Goal: Task Accomplishment & Management: Complete application form

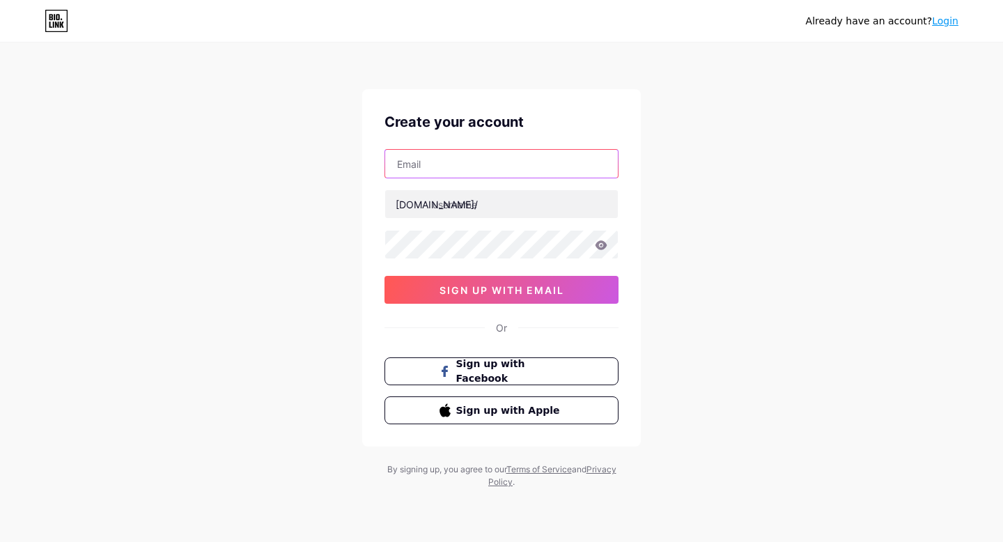
click at [481, 158] on input "text" at bounding box center [501, 164] width 233 height 28
type input "[EMAIL_ADDRESS][DOMAIN_NAME]"
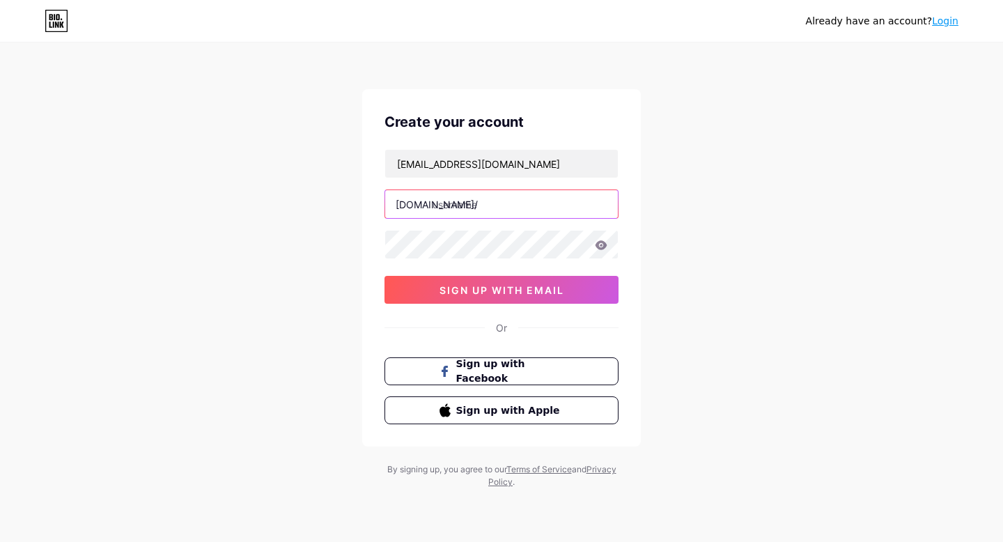
click at [463, 197] on input "text" at bounding box center [501, 204] width 233 height 28
type input "lauradoesgrwms"
click at [554, 206] on input "lauradoesgrwms" at bounding box center [501, 204] width 233 height 28
click at [469, 244] on div "Create your account [EMAIL_ADDRESS][DOMAIN_NAME] [DOMAIN_NAME]/ lauradoesgrwms …" at bounding box center [501, 267] width 279 height 357
click at [722, 185] on div "Already have an account? Login Create your account [EMAIL_ADDRESS][DOMAIN_NAME]…" at bounding box center [501, 266] width 1003 height 533
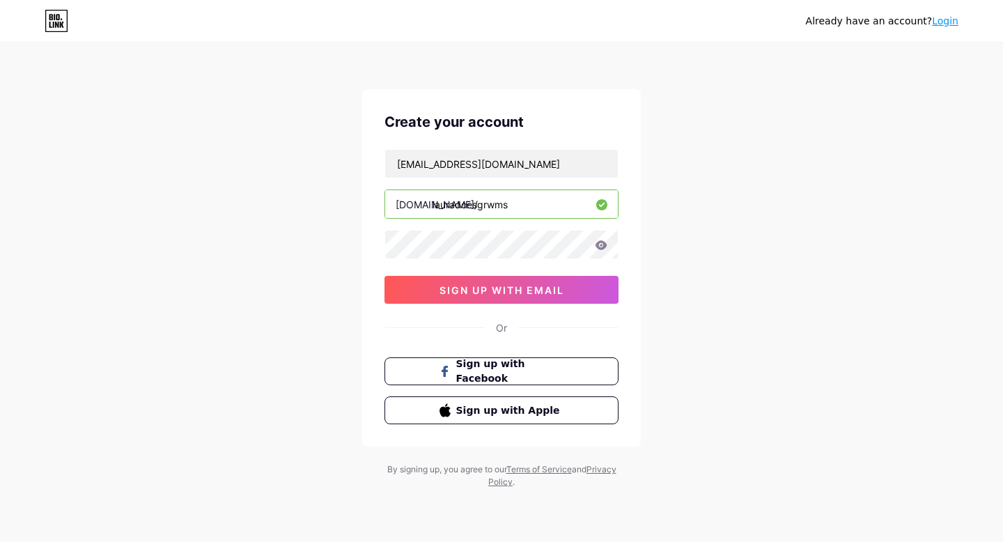
click at [643, 239] on div "Already have an account? Login Create your account [EMAIL_ADDRESS][DOMAIN_NAME]…" at bounding box center [501, 266] width 1003 height 533
click at [491, 289] on span "sign up with email" at bounding box center [501, 290] width 125 height 12
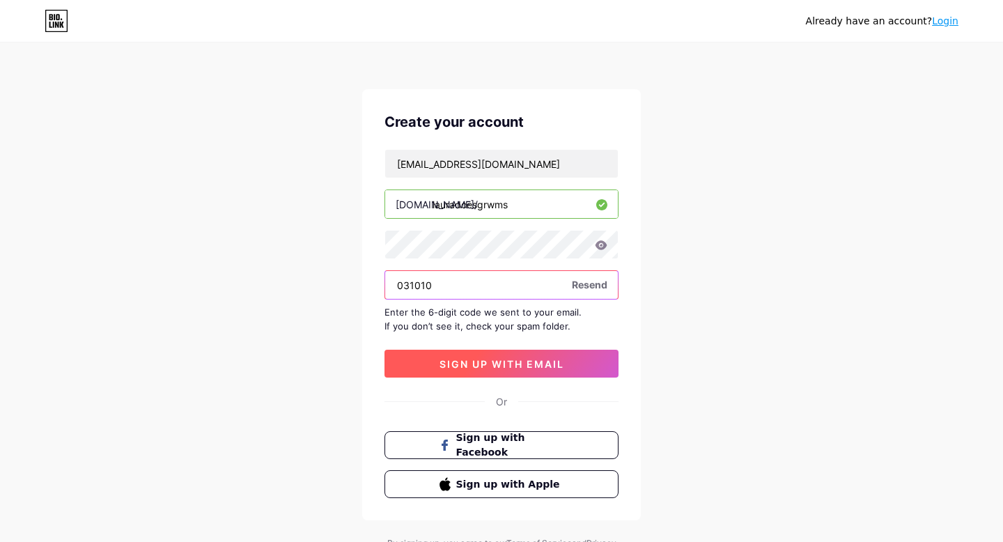
type input "031010"
click at [501, 364] on span "sign up with email" at bounding box center [501, 364] width 125 height 12
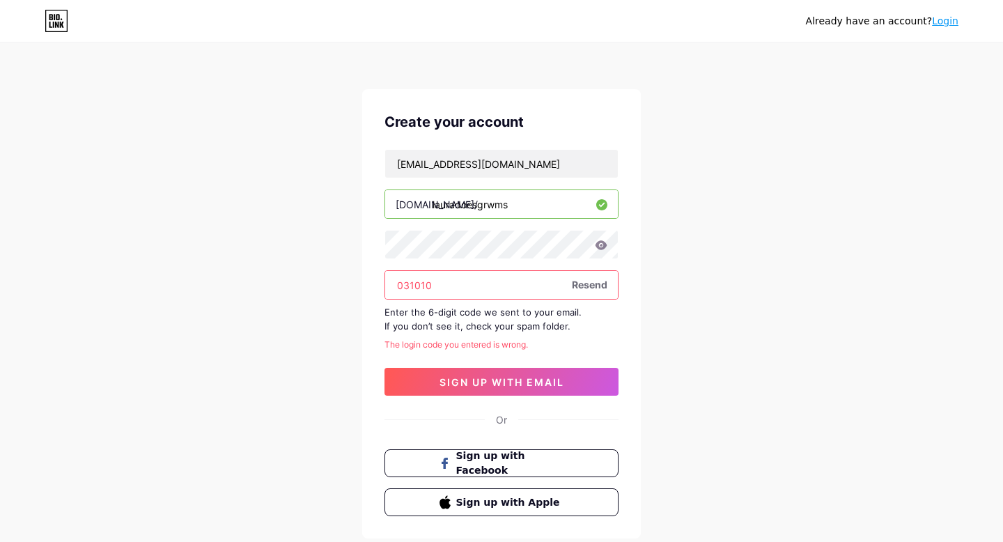
drag, startPoint x: 509, startPoint y: 283, endPoint x: 378, endPoint y: 283, distance: 130.9
click at [378, 283] on div "Create your account [EMAIL_ADDRESS][DOMAIN_NAME] [DOMAIN_NAME]/ lauradoesgrwms …" at bounding box center [501, 313] width 279 height 449
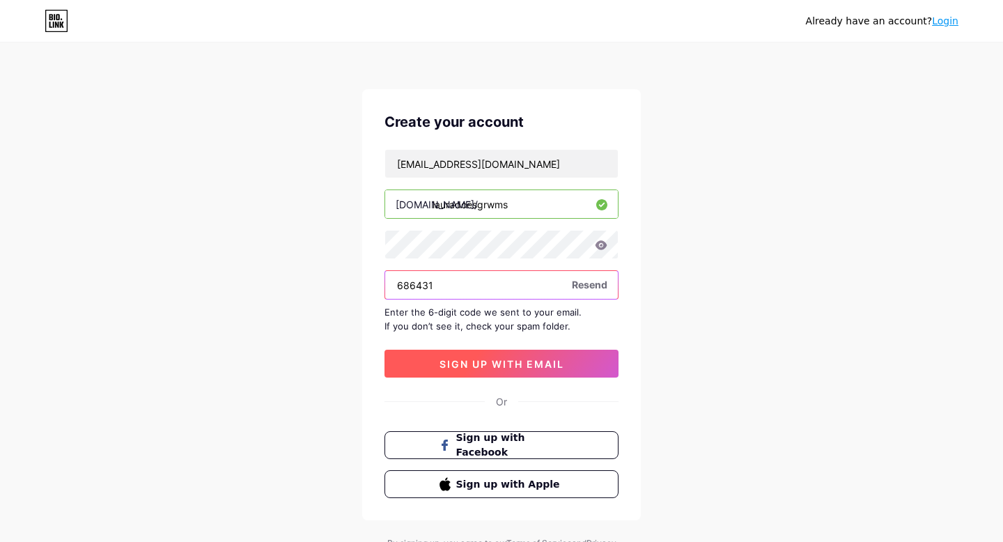
type input "686431"
click at [515, 372] on button "sign up with email" at bounding box center [501, 364] width 234 height 28
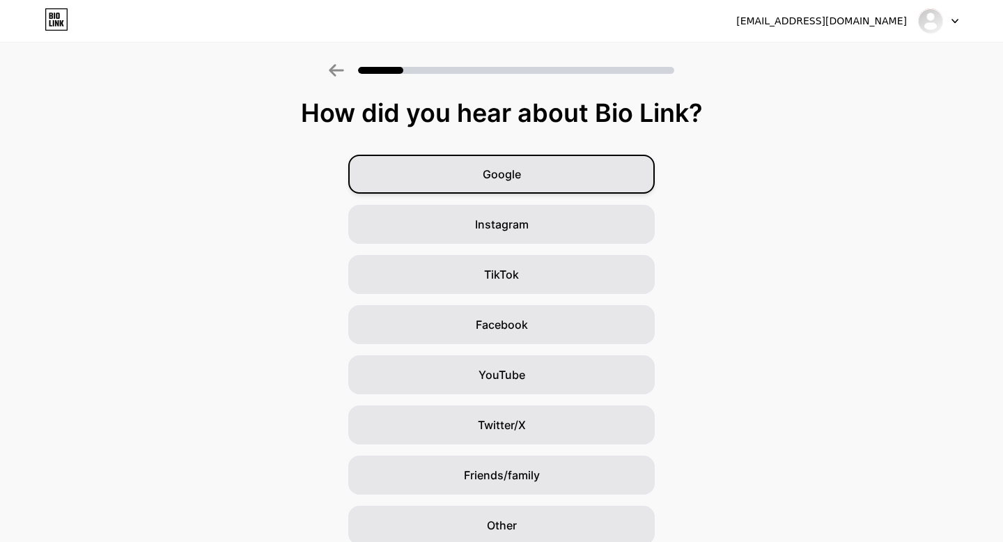
click at [590, 180] on div "Google" at bounding box center [501, 174] width 306 height 39
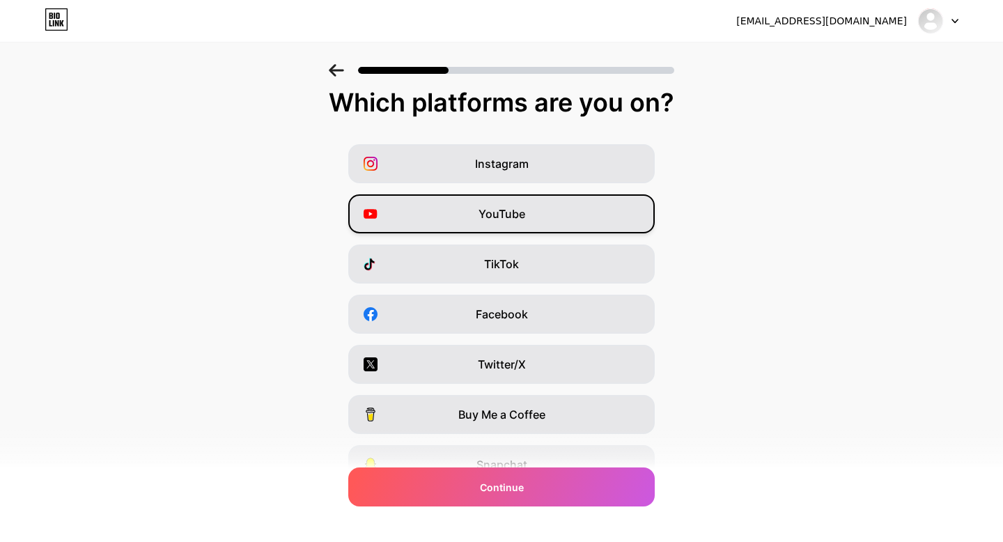
scroll to position [102, 0]
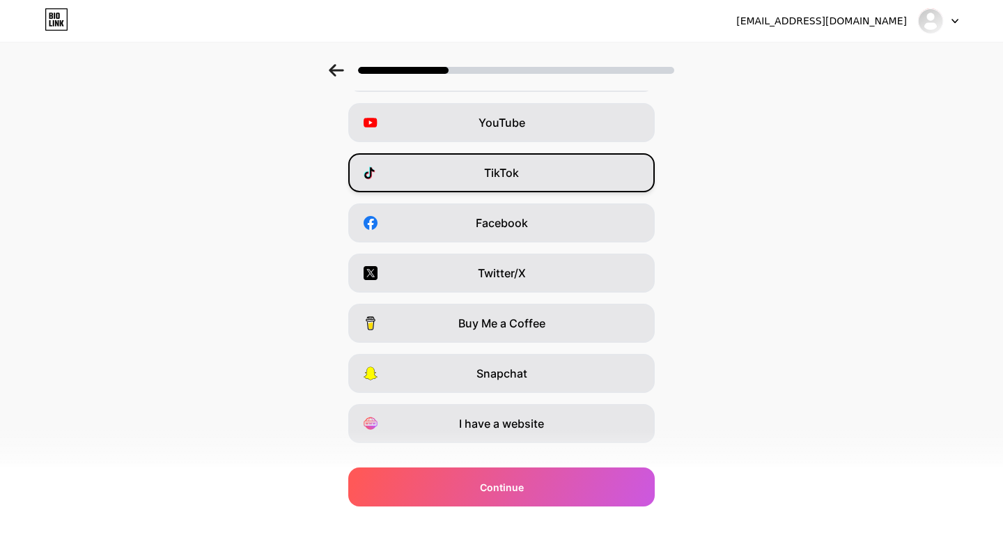
click at [514, 171] on span "TikTok" at bounding box center [501, 172] width 35 height 17
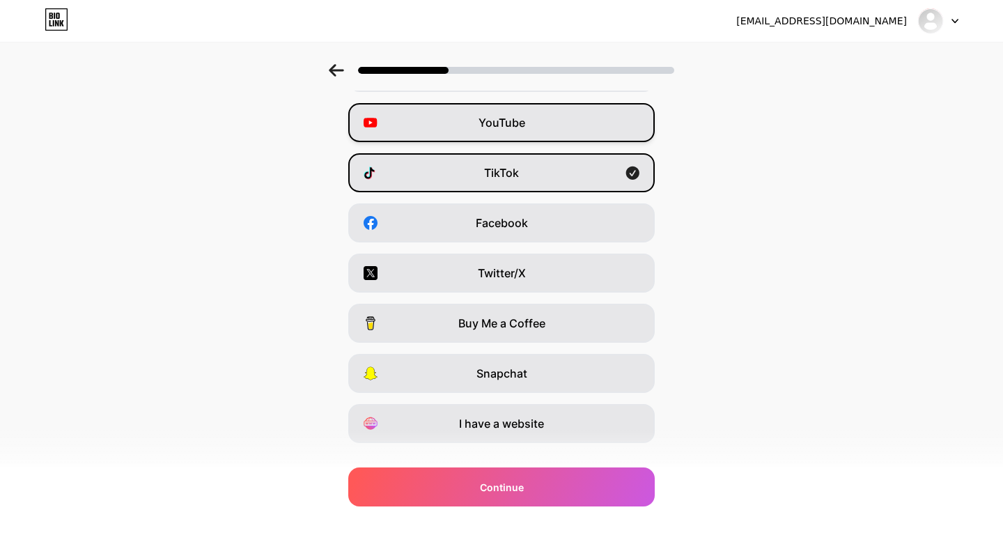
click at [506, 135] on div "YouTube" at bounding box center [501, 122] width 306 height 39
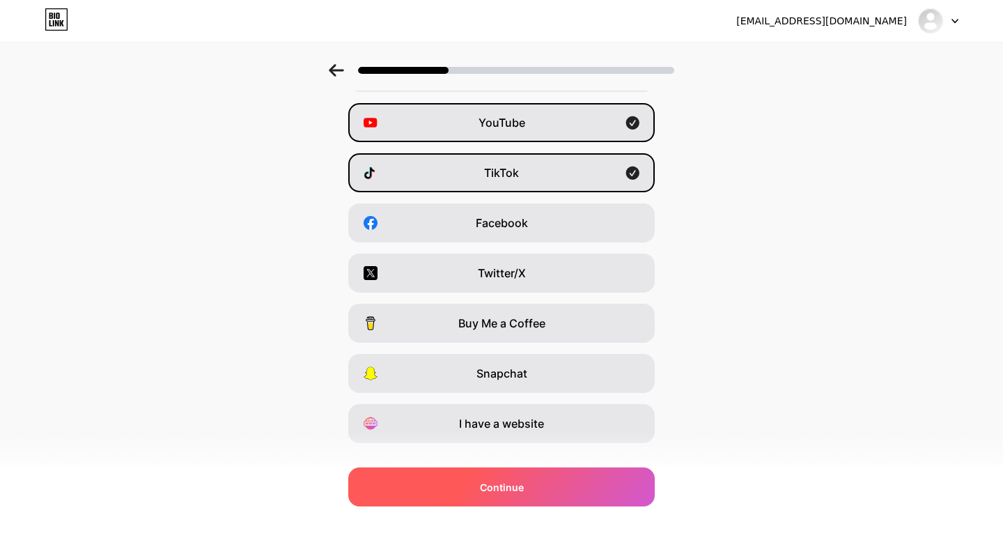
click at [513, 490] on span "Continue" at bounding box center [502, 487] width 44 height 15
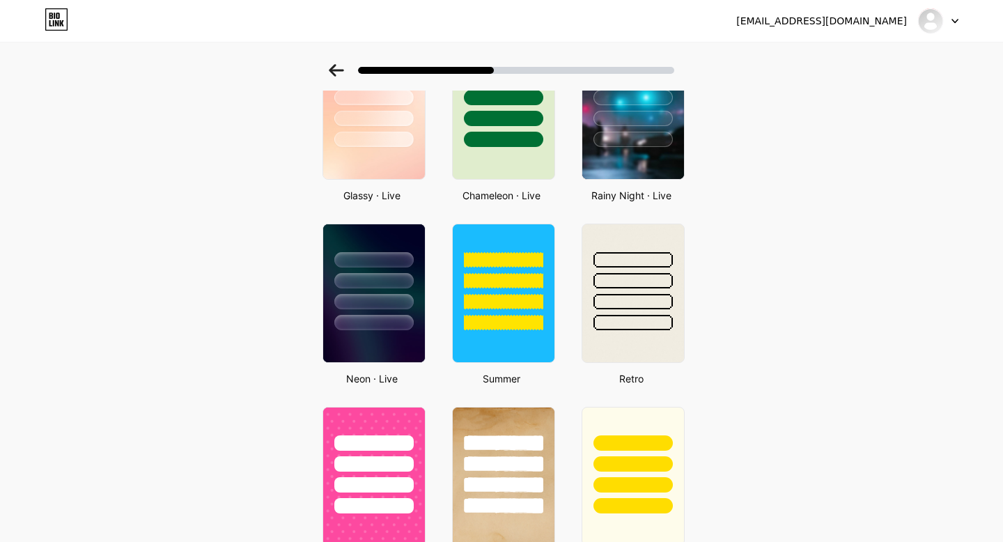
scroll to position [524, 0]
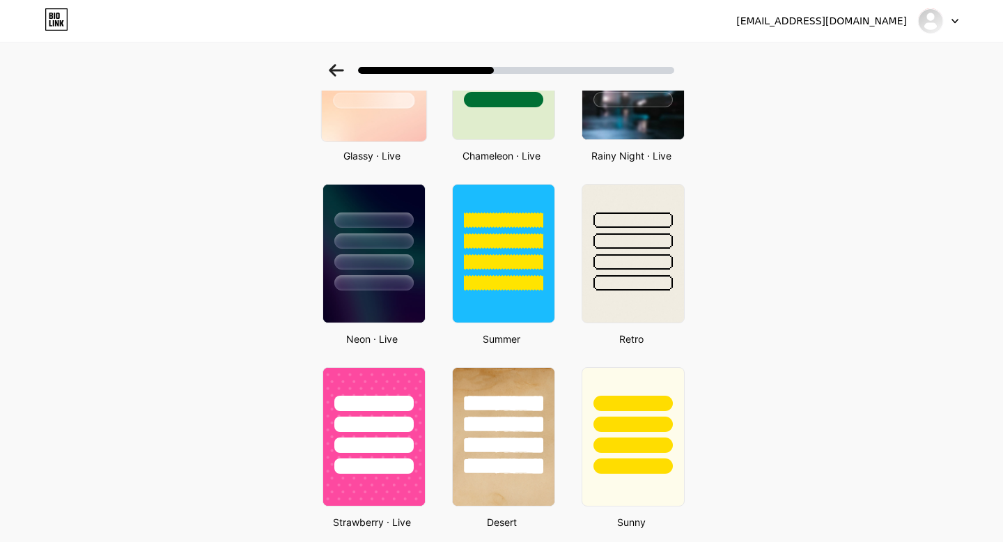
click at [389, 127] on img at bounding box center [374, 70] width 104 height 142
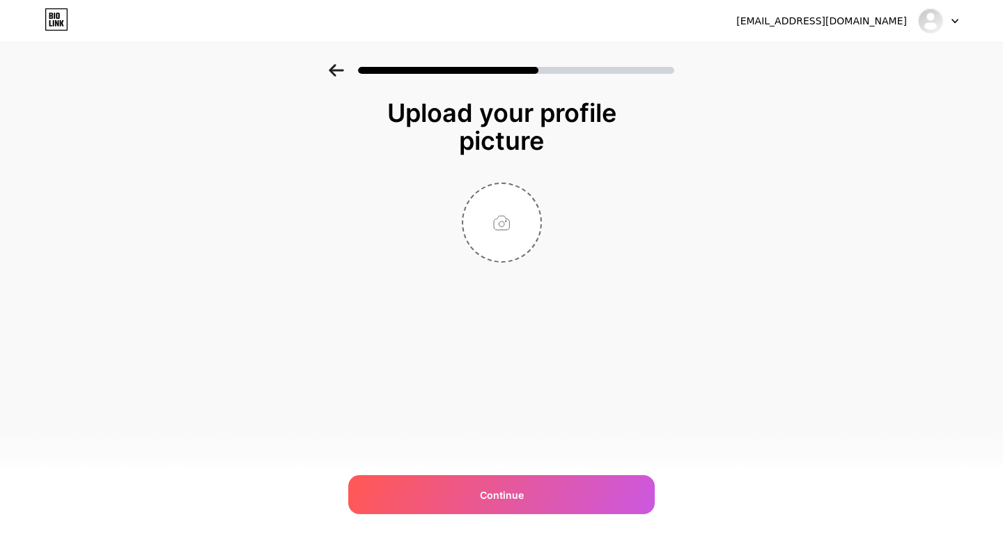
scroll to position [0, 0]
click at [505, 206] on input "file" at bounding box center [501, 222] width 77 height 77
type input "C:\fakepath\IMG_0185.jpeg"
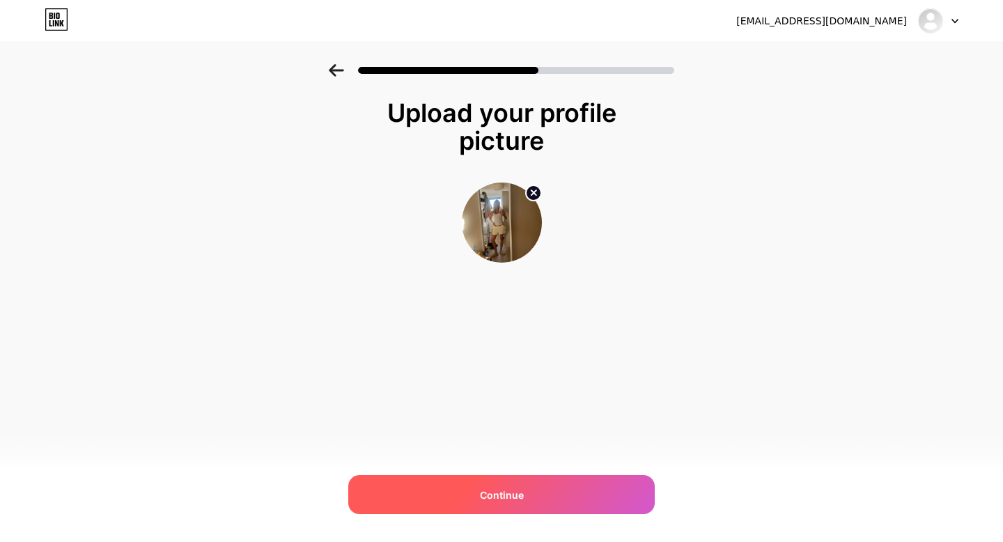
click at [526, 495] on div "Continue" at bounding box center [501, 494] width 306 height 39
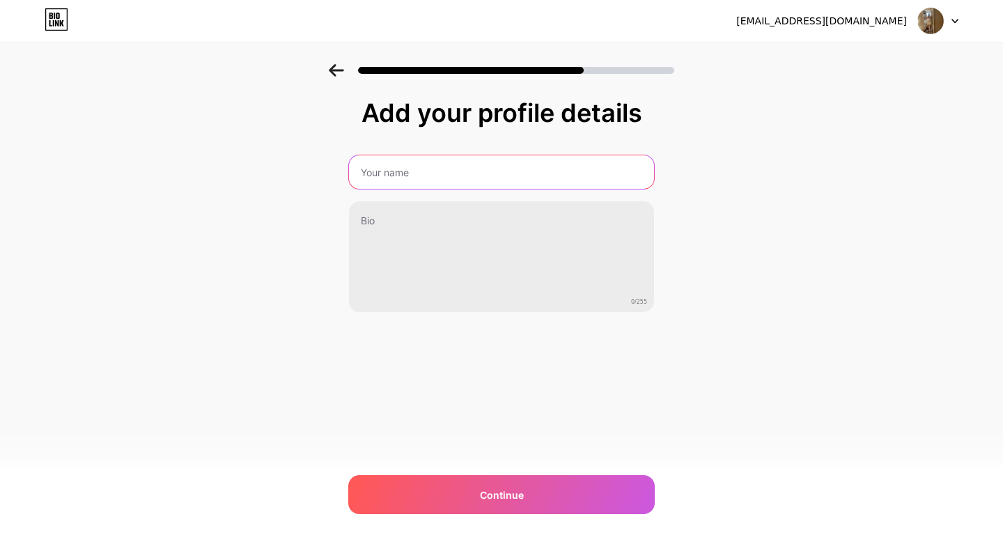
click at [448, 179] on input "text" at bounding box center [501, 171] width 305 height 33
type input "[PERSON_NAME]"
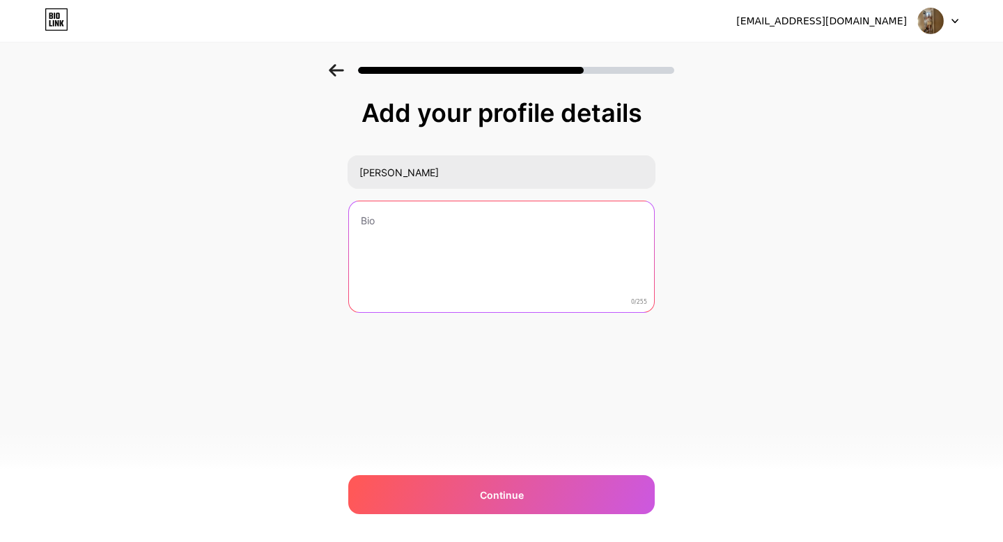
click at [368, 230] on textarea at bounding box center [501, 257] width 305 height 112
click at [575, 251] on textarea "TikToker Youtuber I DO IT FOR GIRLS AND TTHE GAYS THATS IT 💋" at bounding box center [502, 258] width 308 height 114
click at [361, 235] on textarea "TikToker Youtuber I DO IT FOR GIRLS AND TTHE GAYS THATS IT💋" at bounding box center [502, 258] width 308 height 114
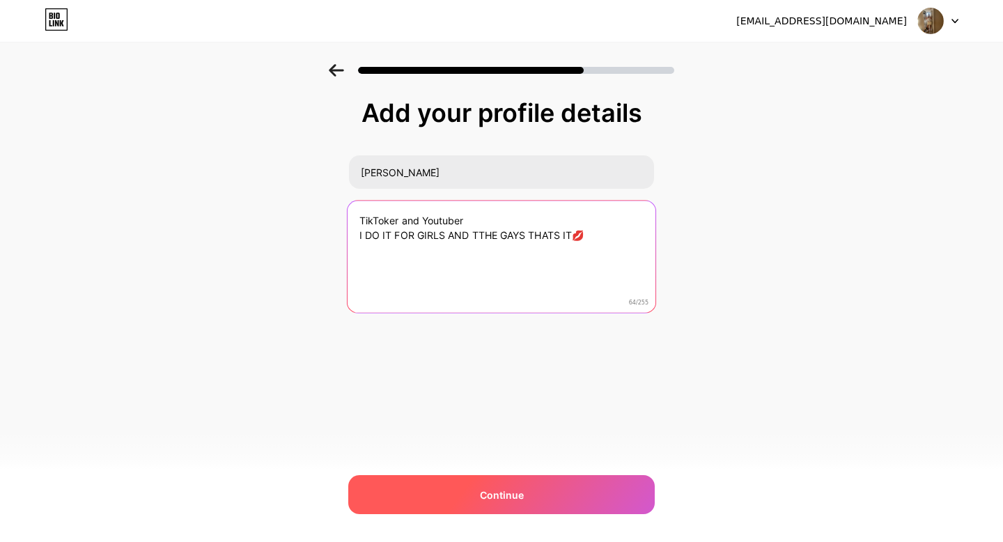
type textarea "TikToker and Youtuber I DO IT FOR GIRLS AND TTHE GAYS THATS IT💋"
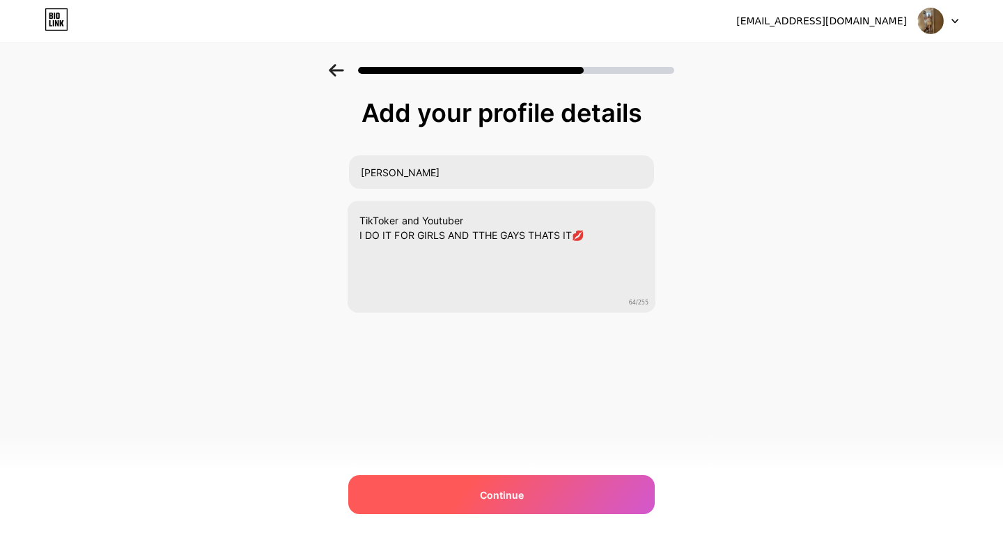
click at [520, 498] on span "Continue" at bounding box center [502, 494] width 44 height 15
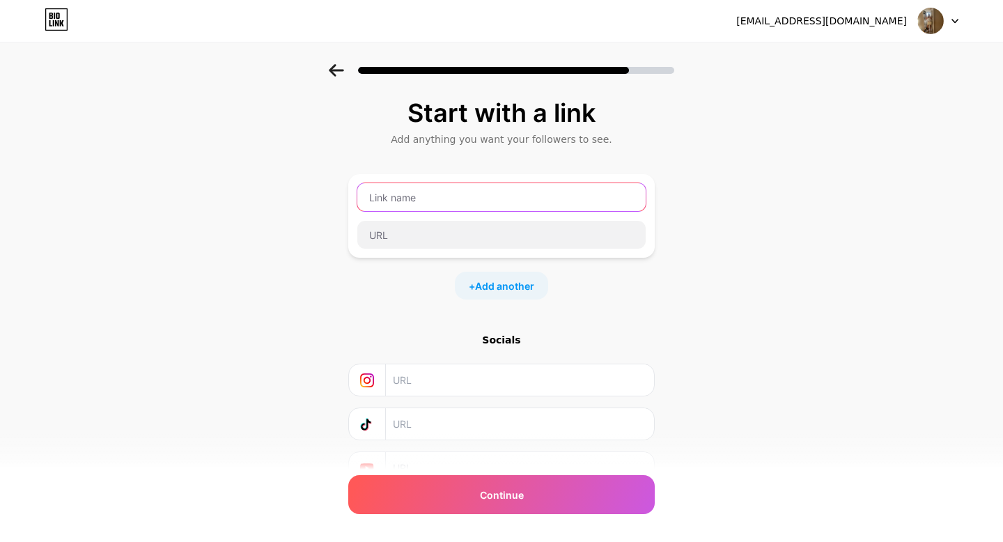
click at [409, 198] on input "text" at bounding box center [501, 197] width 288 height 28
type input "YouTube"
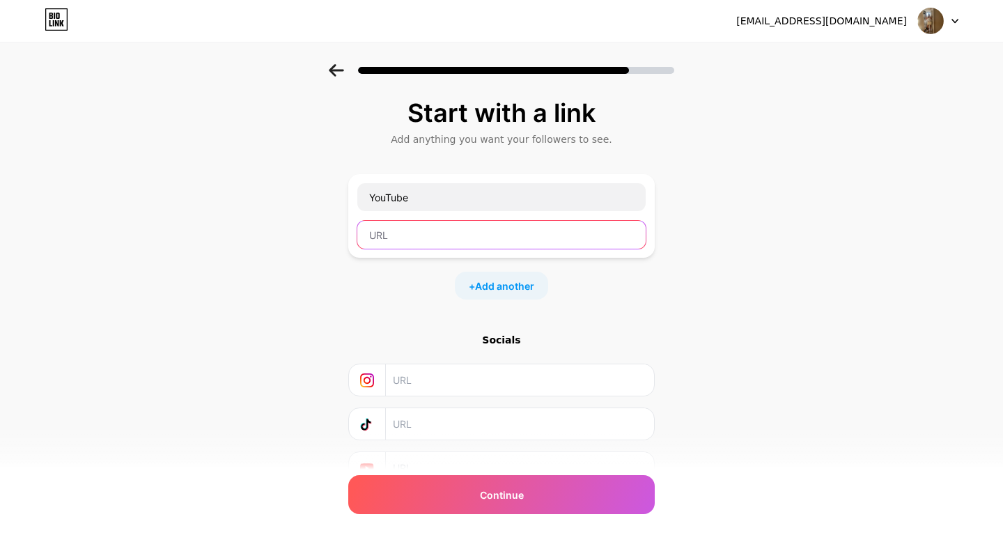
click at [376, 237] on input "text" at bounding box center [501, 235] width 288 height 28
paste input "[URL][DOMAIN_NAME]"
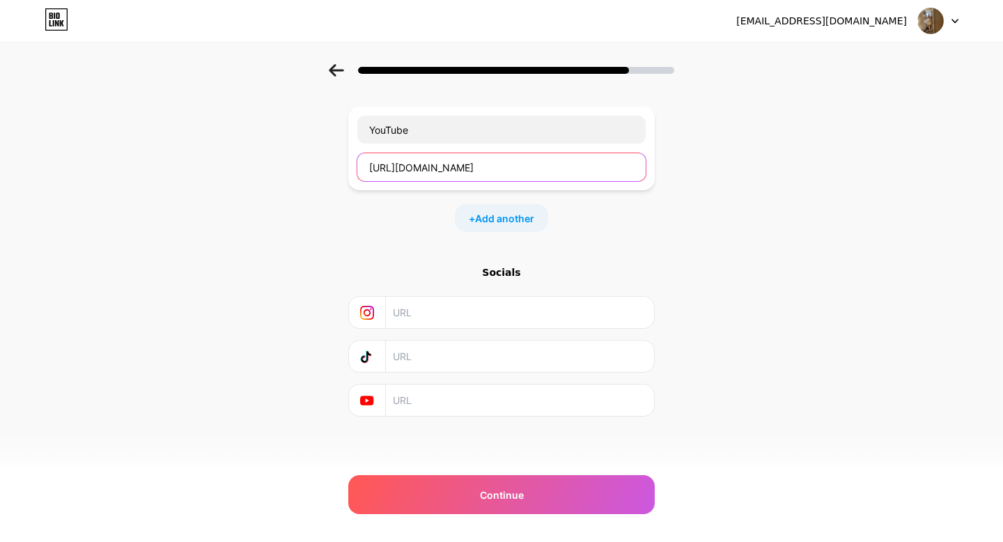
type input "[URL][DOMAIN_NAME]"
click at [428, 352] on input "text" at bounding box center [519, 356] width 253 height 31
paste input "[URL][DOMAIN_NAME]"
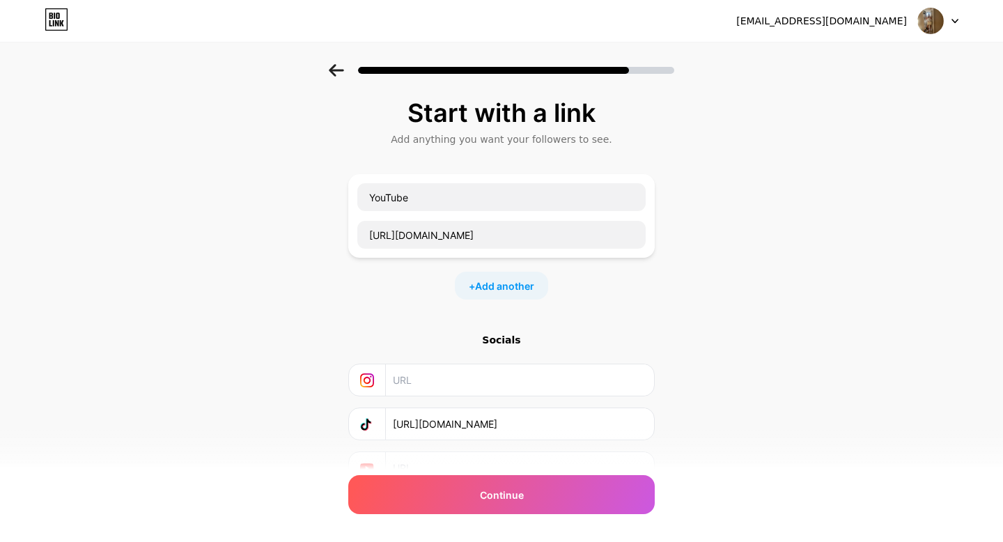
scroll to position [6, 0]
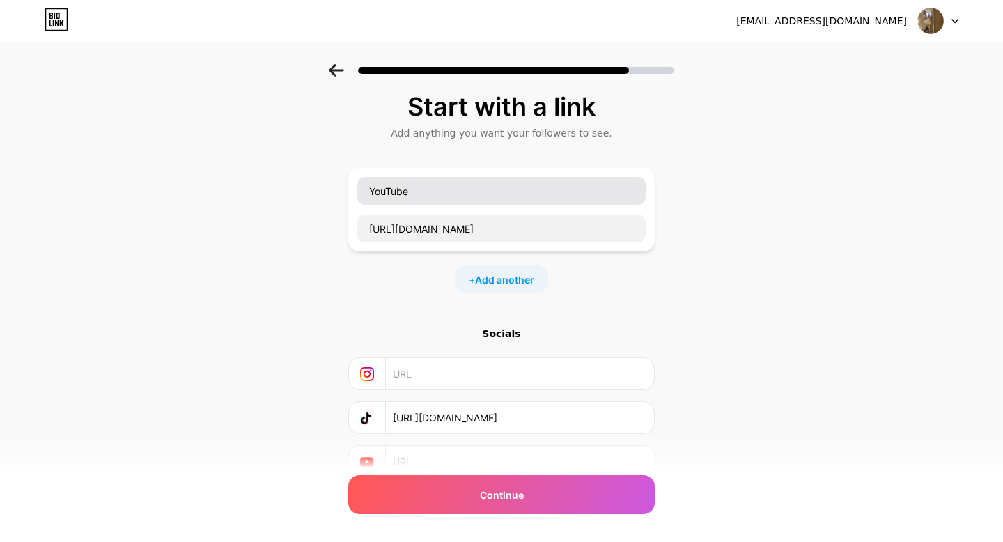
type input "[URL][DOMAIN_NAME]"
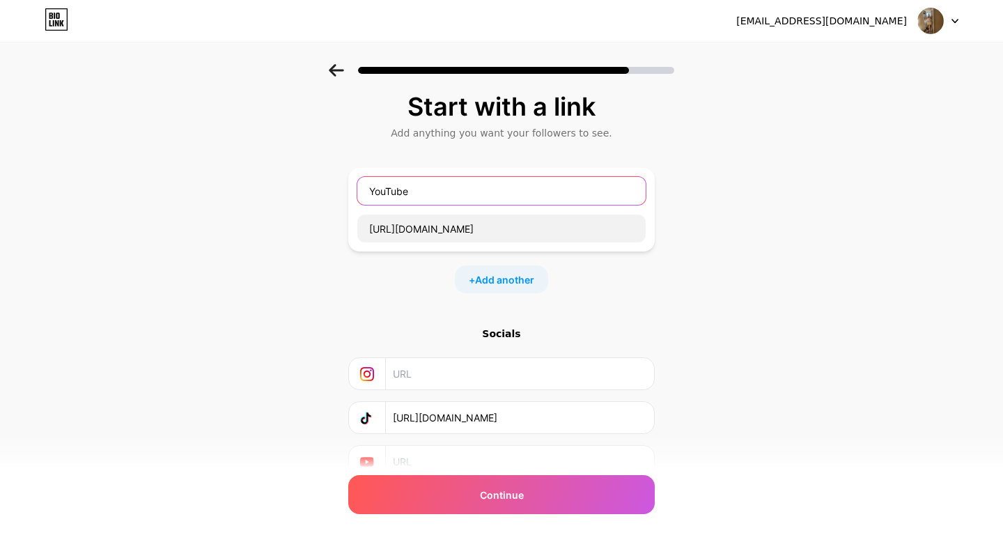
drag, startPoint x: 430, startPoint y: 191, endPoint x: 453, endPoint y: 194, distance: 22.6
click at [453, 197] on input "YouTube" at bounding box center [501, 191] width 288 height 28
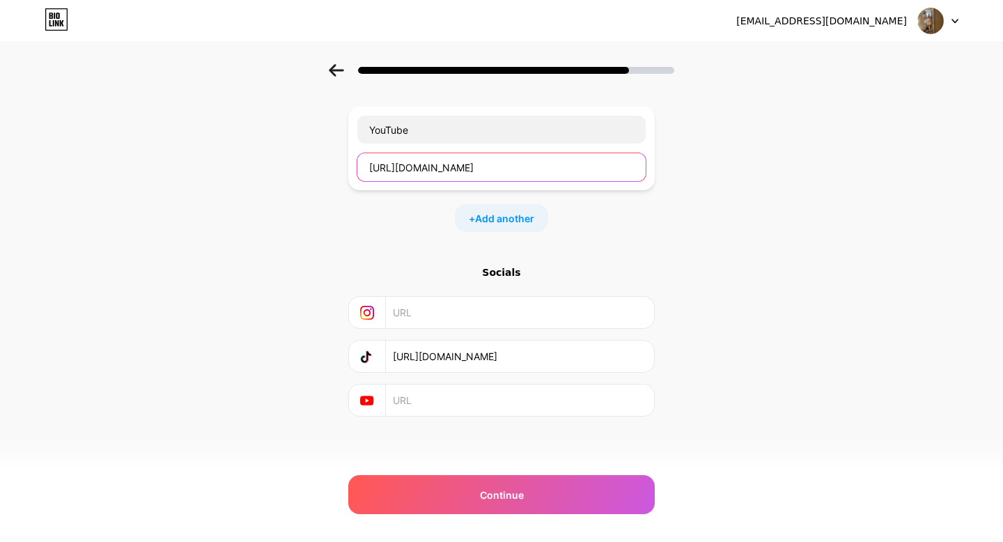
scroll to position [0, 37]
drag, startPoint x: 368, startPoint y: 167, endPoint x: 664, endPoint y: 169, distance: 295.3
click at [664, 169] on div "Start with a link Add anything you want your followers to see. YouTube [URL][DO…" at bounding box center [501, 242] width 1003 height 490
paste input "[URL][DOMAIN_NAME]"
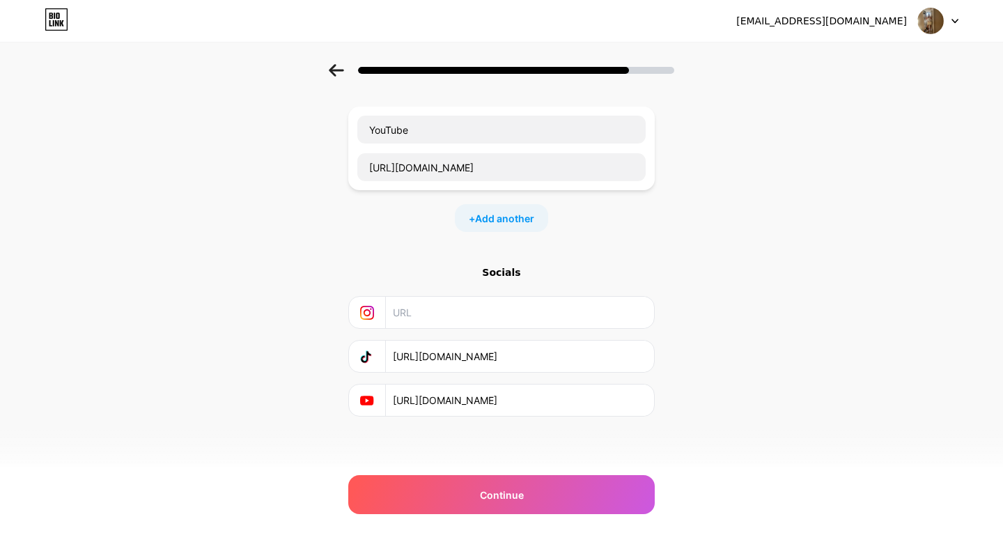
scroll to position [0, 48]
type input "[URL][DOMAIN_NAME]"
drag, startPoint x: 364, startPoint y: 168, endPoint x: 698, endPoint y: 182, distance: 334.6
click at [698, 182] on div "Start with a link Add anything you want your followers to see. YouTube [URL][DO…" at bounding box center [501, 242] width 1003 height 490
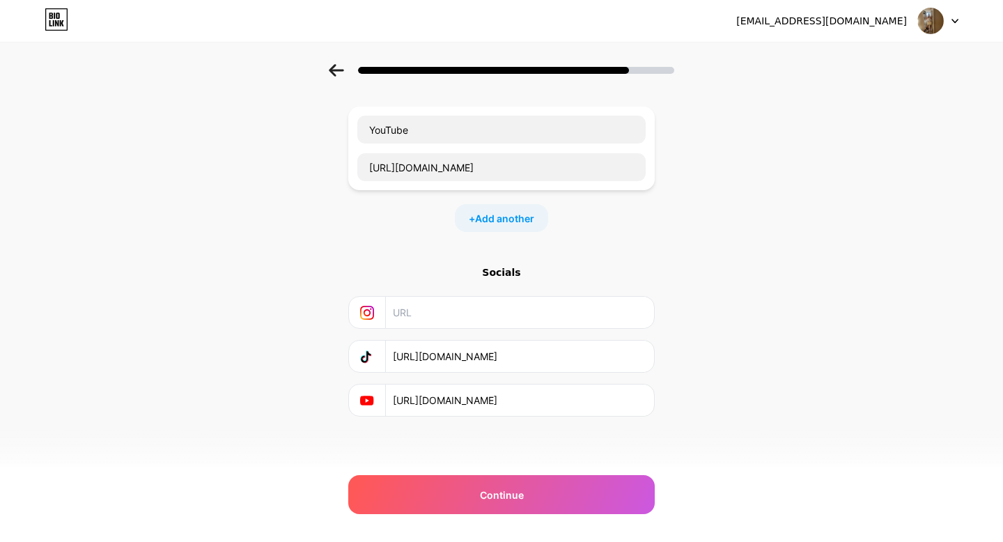
click at [760, 263] on div "Start with a link Add anything you want your followers to see. YouTube [URL][DO…" at bounding box center [501, 242] width 1003 height 490
click at [629, 196] on div "YouTube [URL][DOMAIN_NAME] + Add another" at bounding box center [501, 169] width 306 height 125
drag, startPoint x: 602, startPoint y: 133, endPoint x: 343, endPoint y: 131, distance: 259.8
click at [343, 131] on div "Start with a link Add anything you want your followers to see. YouTube [URL][DO…" at bounding box center [501, 242] width 1003 height 490
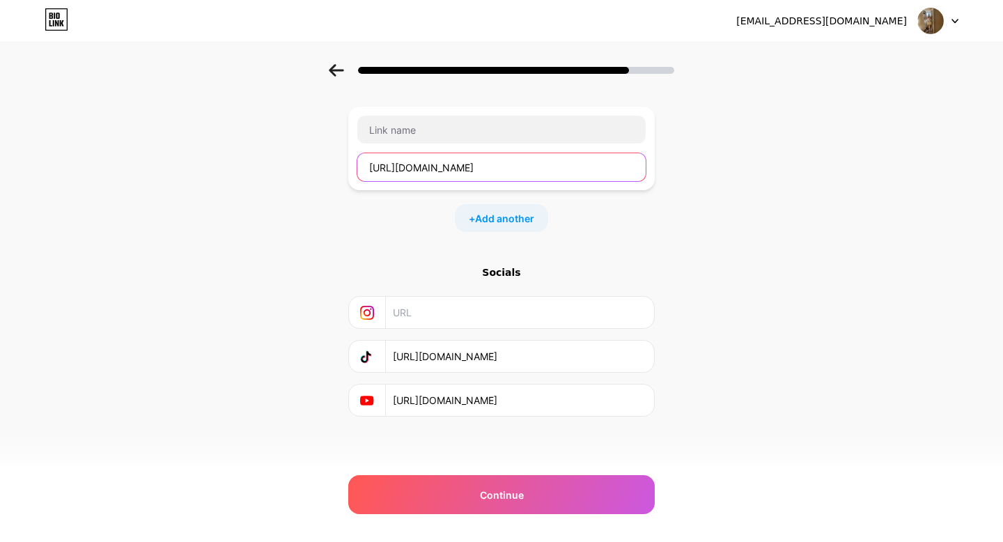
drag, startPoint x: 635, startPoint y: 171, endPoint x: 336, endPoint y: 154, distance: 300.0
click at [336, 154] on div "Start with a link Add anything you want your followers to see. [URL][DOMAIN_NAM…" at bounding box center [501, 242] width 1003 height 490
type input "nf0HXA"
drag, startPoint x: 419, startPoint y: 164, endPoint x: 347, endPoint y: 161, distance: 72.5
click at [347, 161] on div "Start with a link Add anything you want your followers to see. nf0HXA + Add ano…" at bounding box center [501, 242] width 1003 height 490
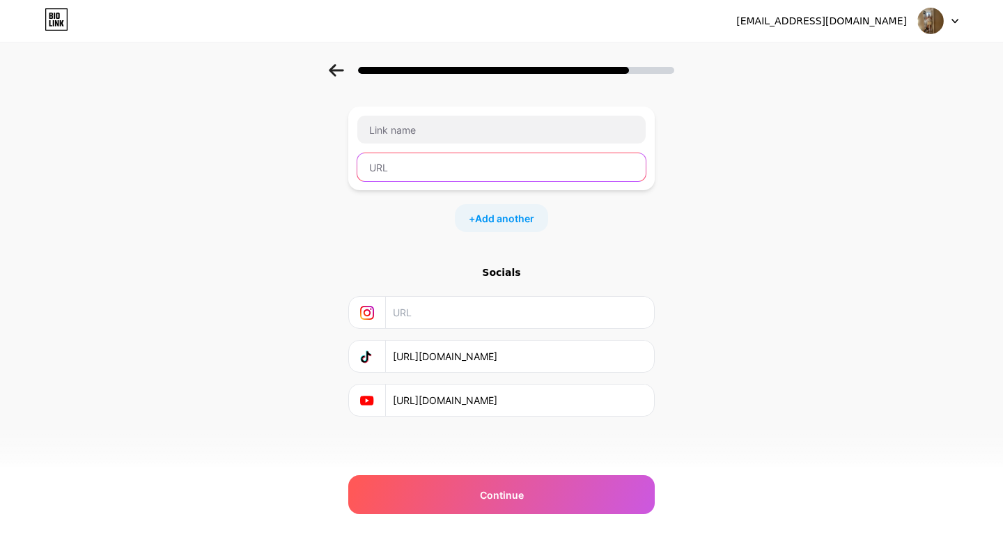
click at [411, 170] on input "text" at bounding box center [501, 167] width 288 height 28
click at [403, 313] on input "text" at bounding box center [519, 312] width 253 height 31
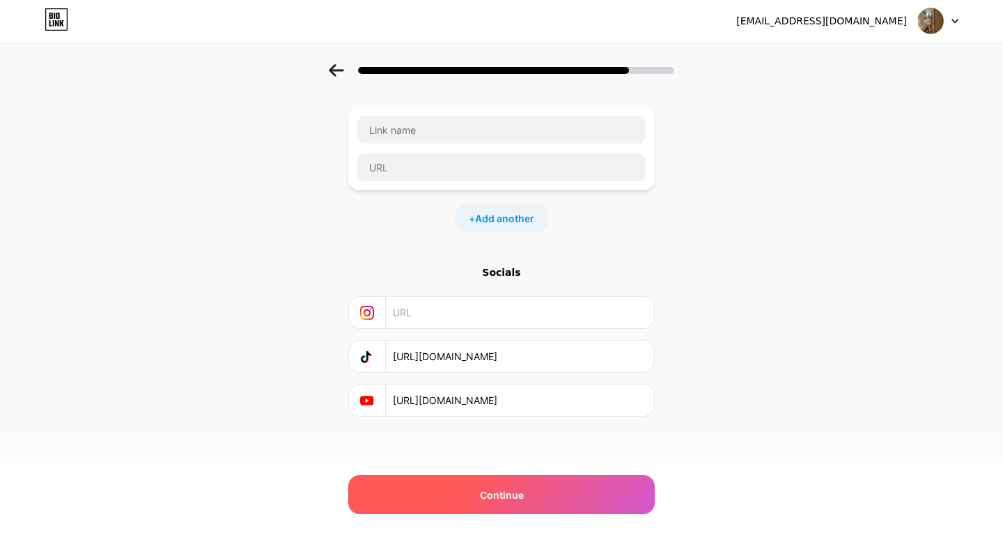
click at [538, 501] on div "Continue" at bounding box center [501, 494] width 306 height 39
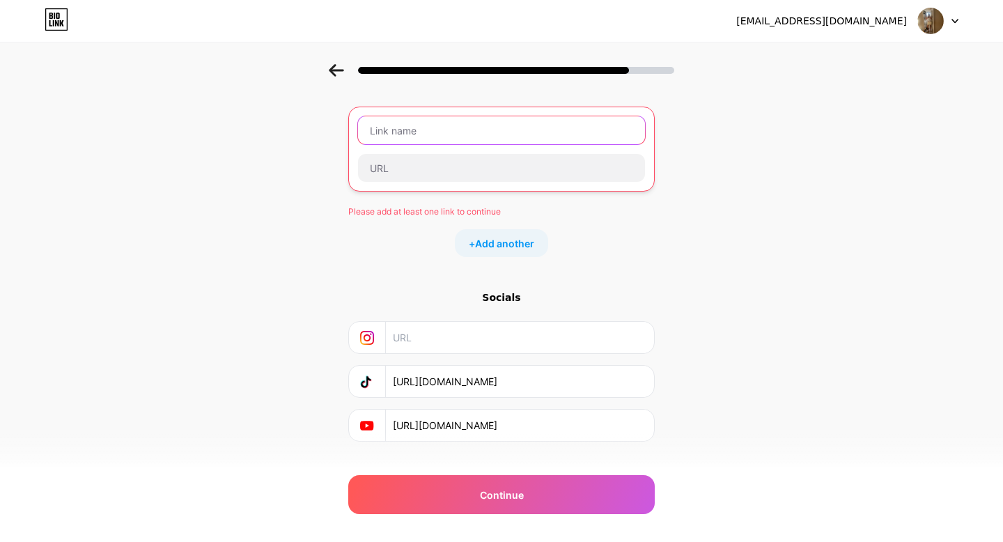
click at [436, 125] on input "text" at bounding box center [501, 130] width 287 height 28
click at [478, 132] on input "text" at bounding box center [501, 130] width 287 height 28
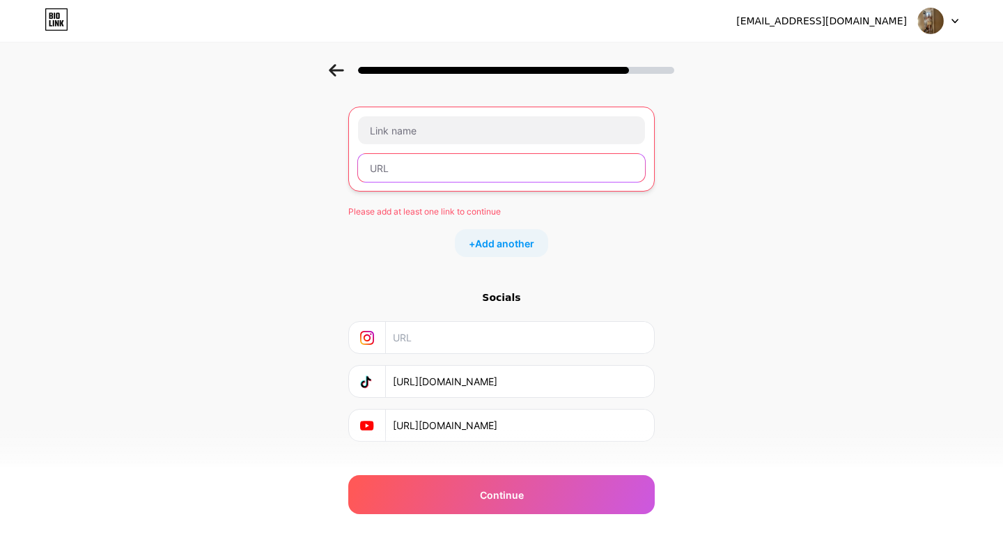
click at [439, 166] on input "text" at bounding box center [501, 168] width 287 height 28
paste input "[URL][DOMAIN_NAME]"
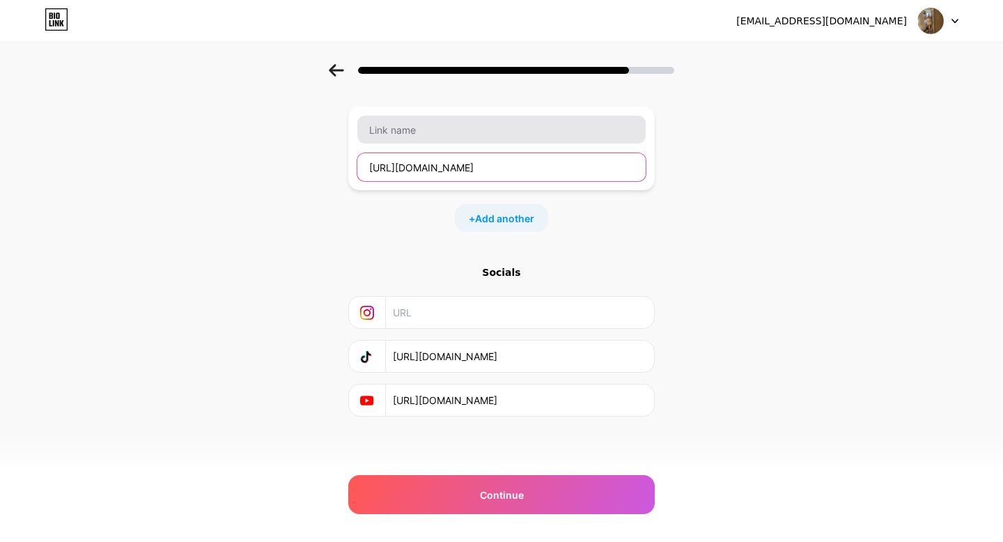
type input "[URL][DOMAIN_NAME]"
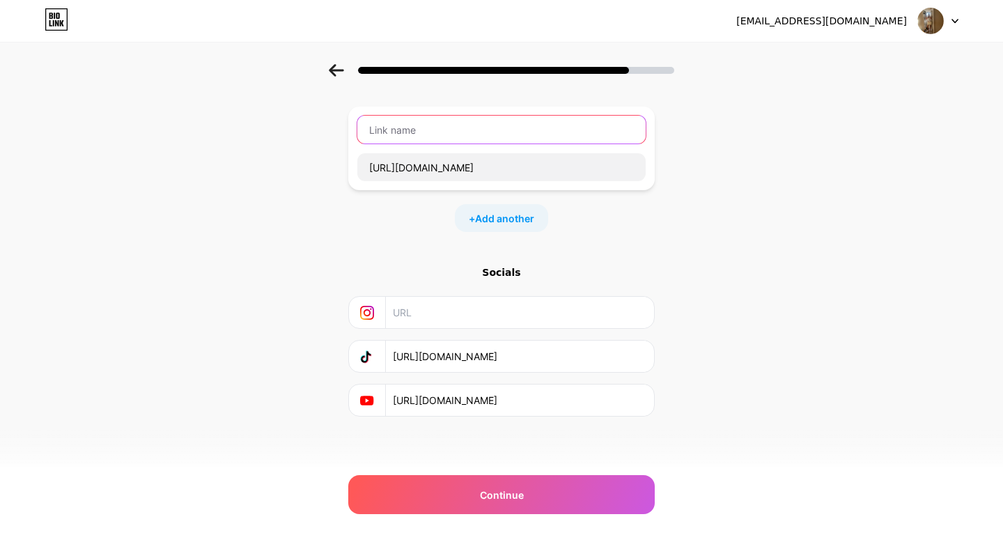
click at [406, 129] on input "text" at bounding box center [501, 130] width 288 height 28
click at [400, 130] on input "MAIN(tiktok)" at bounding box center [501, 130] width 288 height 28
click at [407, 127] on input "MAIN(YTiktok)" at bounding box center [501, 130] width 288 height 28
click at [416, 132] on input "MAIN(Tiktok)" at bounding box center [501, 130] width 288 height 28
click at [413, 132] on input "MAIN(TiktTok)" at bounding box center [501, 130] width 288 height 28
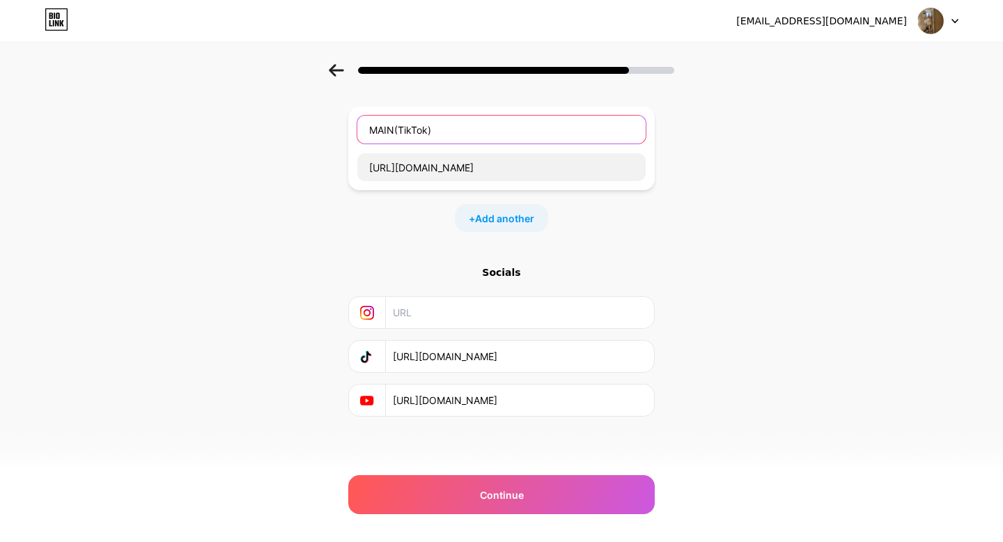
type input "MAIN(TikTok)"
click at [611, 194] on div "MAIN(TikTok) [URL][DOMAIN_NAME] + Add another" at bounding box center [501, 169] width 306 height 125
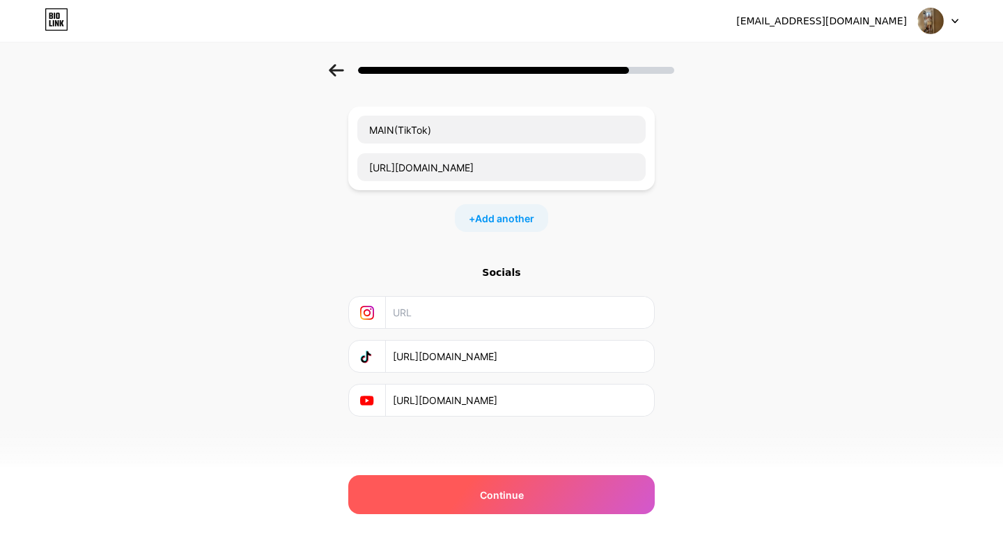
click at [522, 499] on span "Continue" at bounding box center [502, 494] width 44 height 15
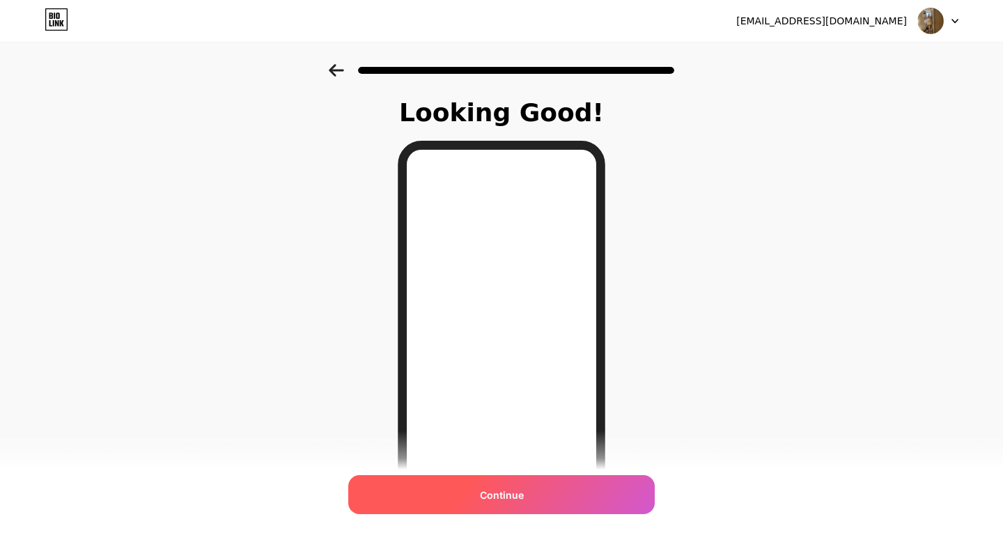
scroll to position [1, 0]
click at [504, 498] on span "Continue" at bounding box center [502, 494] width 44 height 15
